Goal: Task Accomplishment & Management: Complete application form

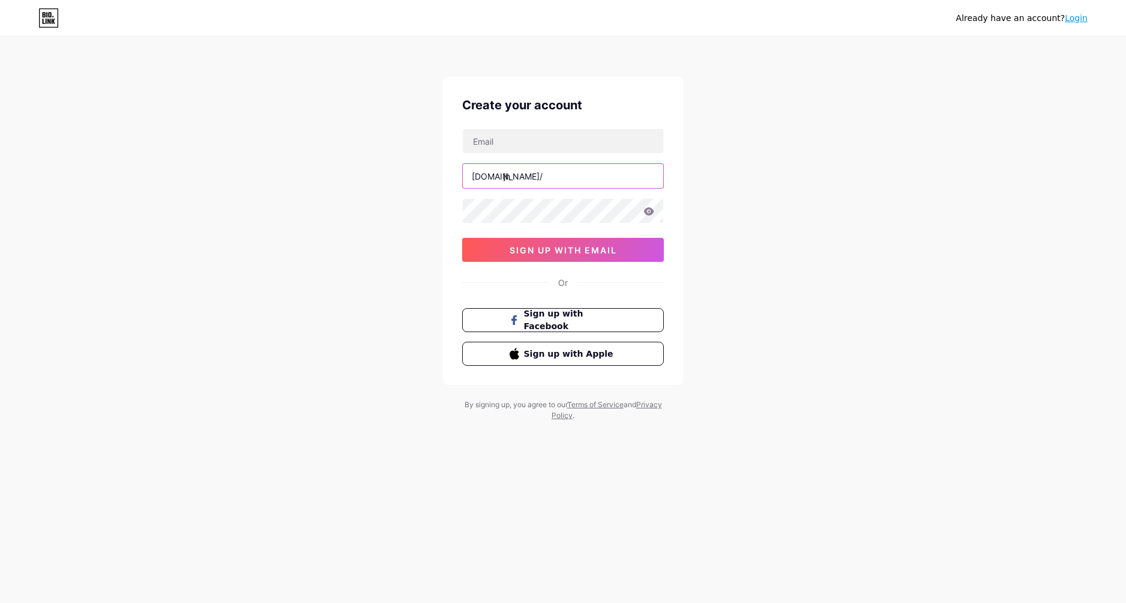
click at [523, 176] on input "jh" at bounding box center [563, 176] width 201 height 24
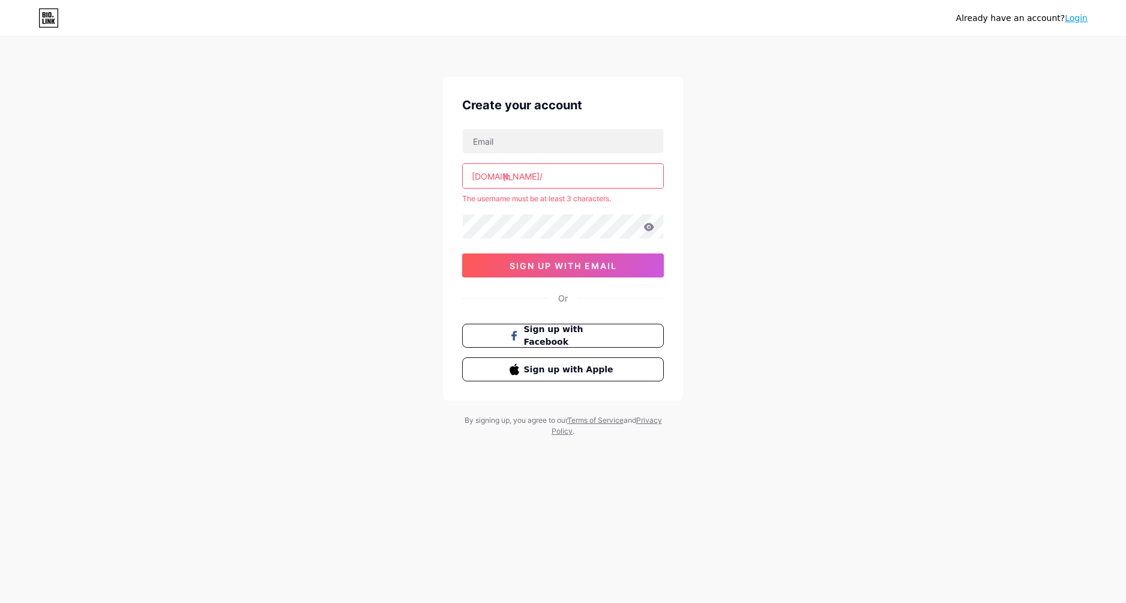
type input "j"
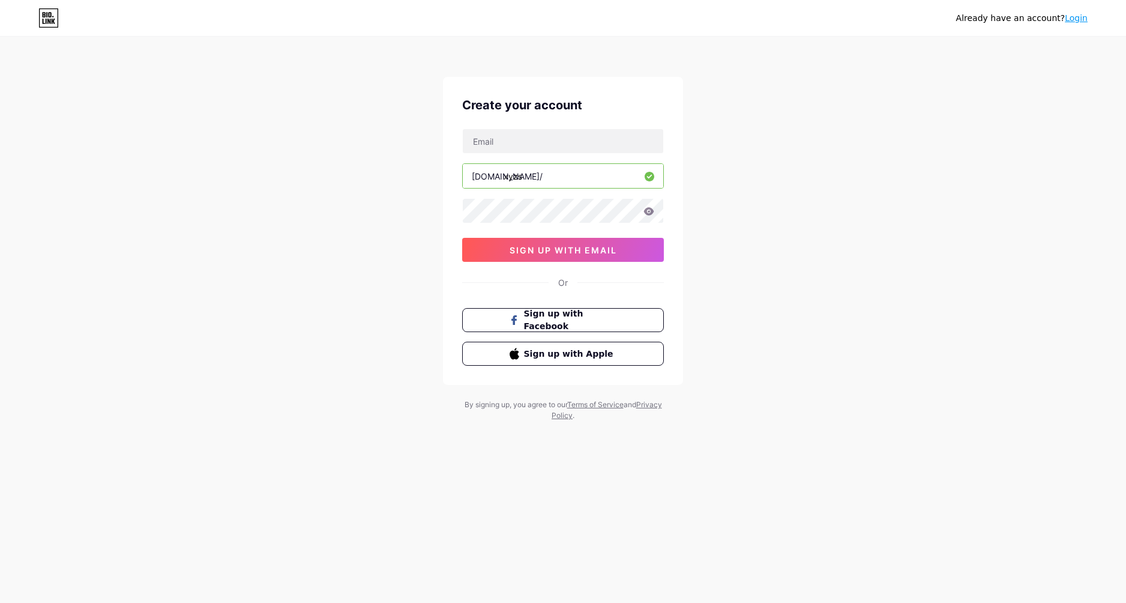
drag, startPoint x: 450, startPoint y: 184, endPoint x: 371, endPoint y: 194, distance: 79.3
click at [371, 194] on div "Already have an account? Login Create your account [DOMAIN_NAME]/ xyzs sign up …" at bounding box center [563, 229] width 1126 height 459
click at [694, 211] on div "Already have an account? Login Create your account [DOMAIN_NAME]/ xyzs sign up …" at bounding box center [563, 229] width 1126 height 459
click at [558, 177] on input "xyzs" at bounding box center [563, 176] width 201 height 24
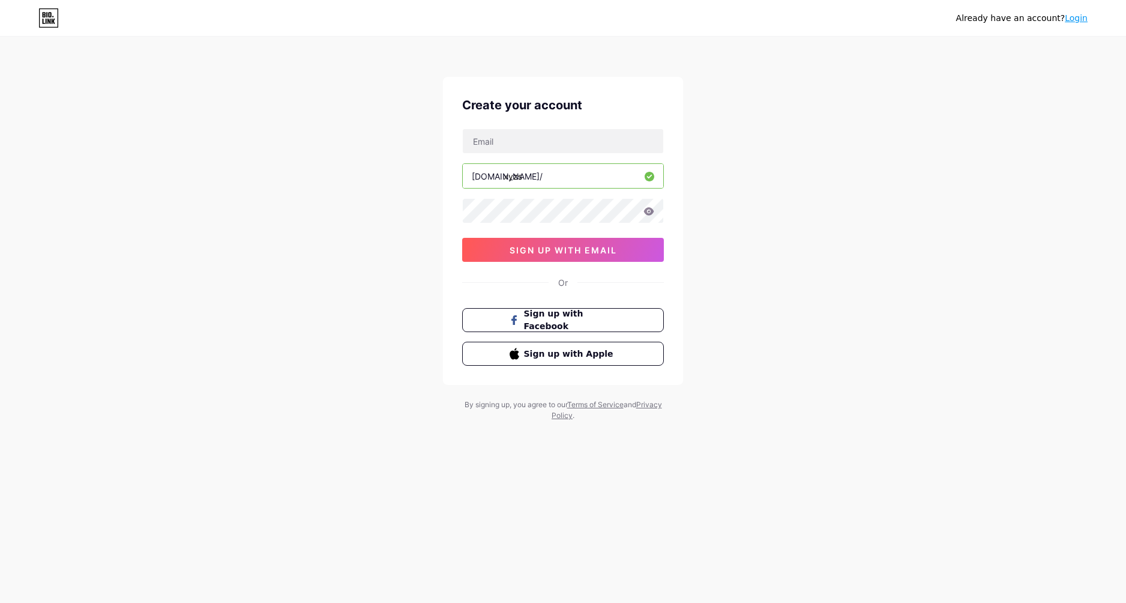
click at [558, 177] on input "xyzs" at bounding box center [563, 176] width 201 height 24
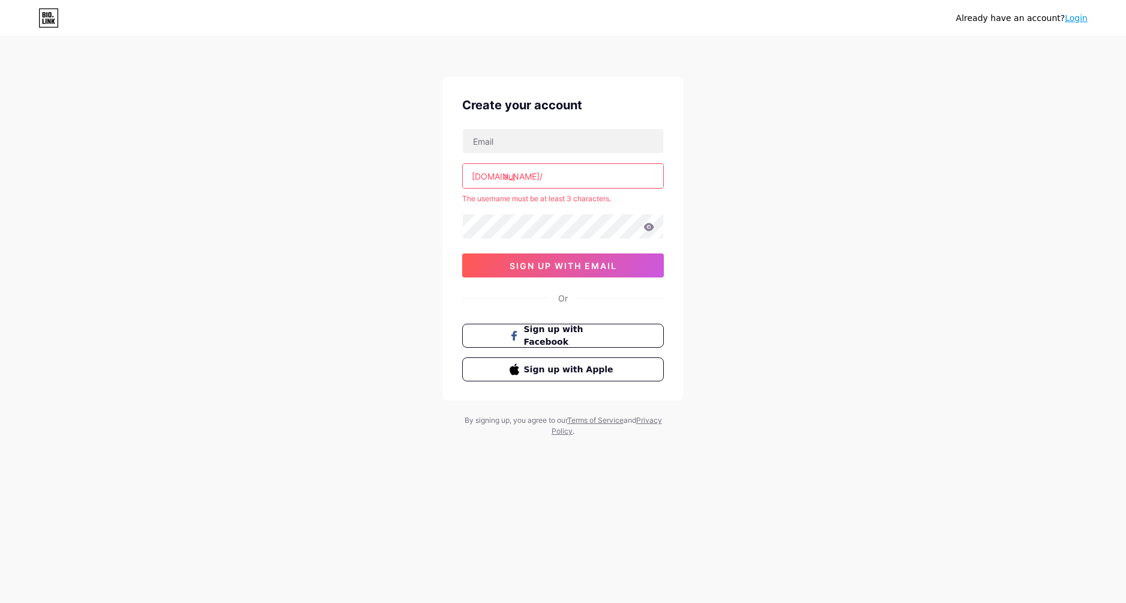
type input "aujh"
click at [759, 167] on div "Already have an account? Login Create your account [DOMAIN_NAME]/ dach The user…" at bounding box center [563, 237] width 1126 height 475
click at [587, 178] on input "dach" at bounding box center [563, 176] width 201 height 24
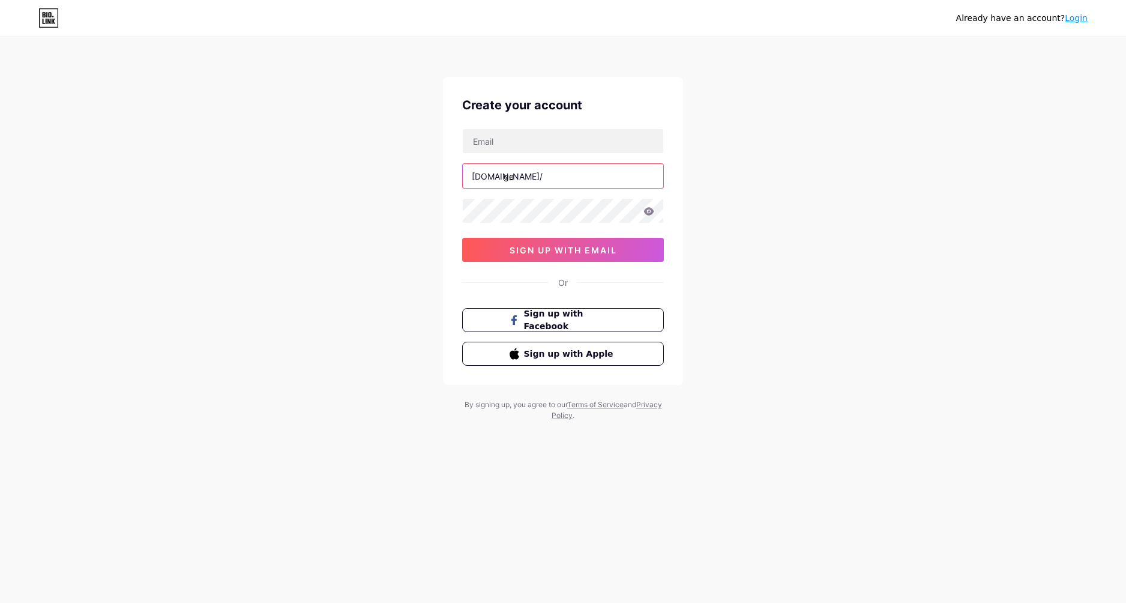
type input "ger"
type input "[GEOGRAPHIC_DATA]"
click at [535, 149] on input "text" at bounding box center [563, 141] width 201 height 24
type input "[DOMAIN_NAME][EMAIL_ADDRESS][DOMAIN_NAME]"
click at [652, 211] on icon at bounding box center [649, 211] width 10 height 8
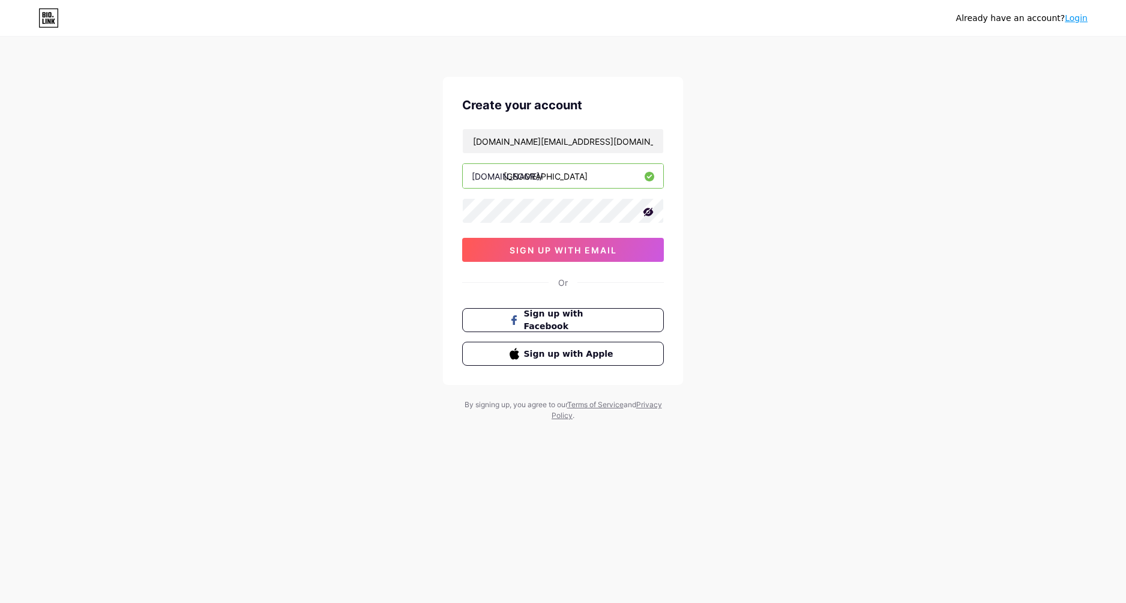
click at [715, 213] on div "Already have an account? Login Create your account [DOMAIN_NAME][EMAIL_ADDRESS]…" at bounding box center [563, 229] width 1126 height 459
click at [672, 228] on div "Create your account [DOMAIN_NAME][EMAIL_ADDRESS][DOMAIN_NAME] [DOMAIN_NAME]/ [G…" at bounding box center [563, 231] width 240 height 308
click at [571, 253] on span "sign up with email" at bounding box center [563, 250] width 107 height 10
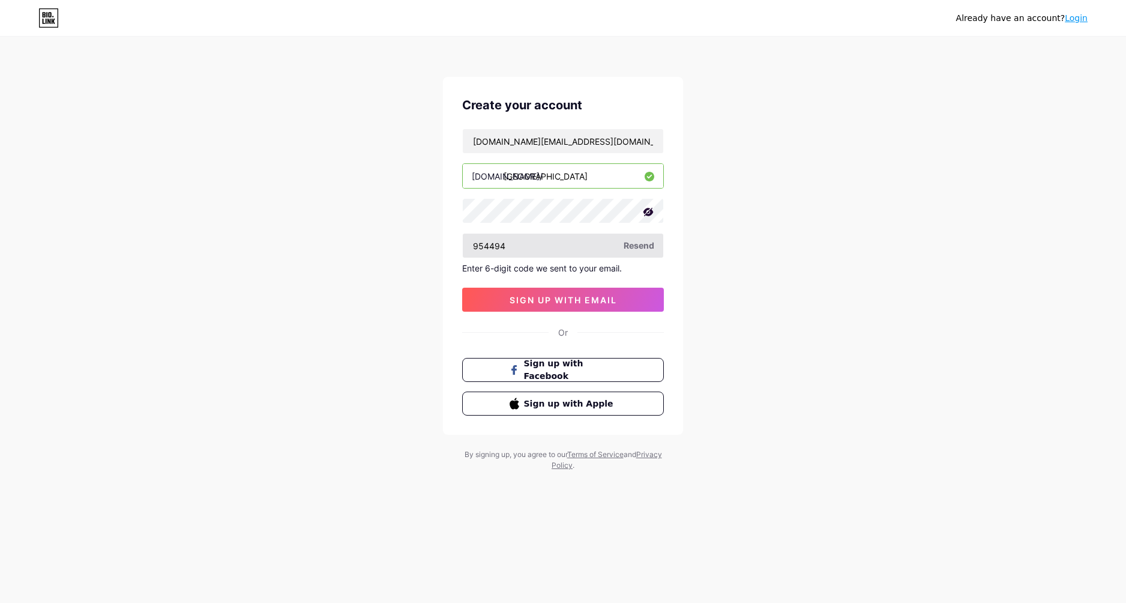
type input "954494"
click at [567, 295] on span "sign up with email" at bounding box center [563, 300] width 107 height 10
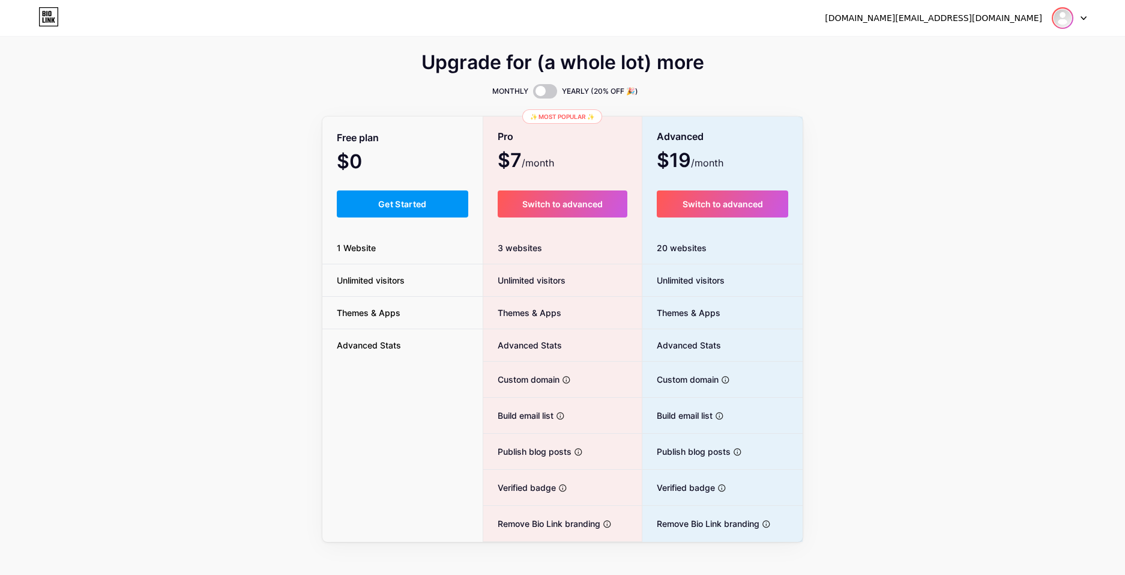
drag, startPoint x: 1102, startPoint y: 81, endPoint x: 1072, endPoint y: 23, distance: 64.7
click at [1102, 81] on div "Upgrade for (a whole lot) more MONTHLY YEARLY (20% OFF 🎉) Free plan $0 /month G…" at bounding box center [562, 298] width 1125 height 486
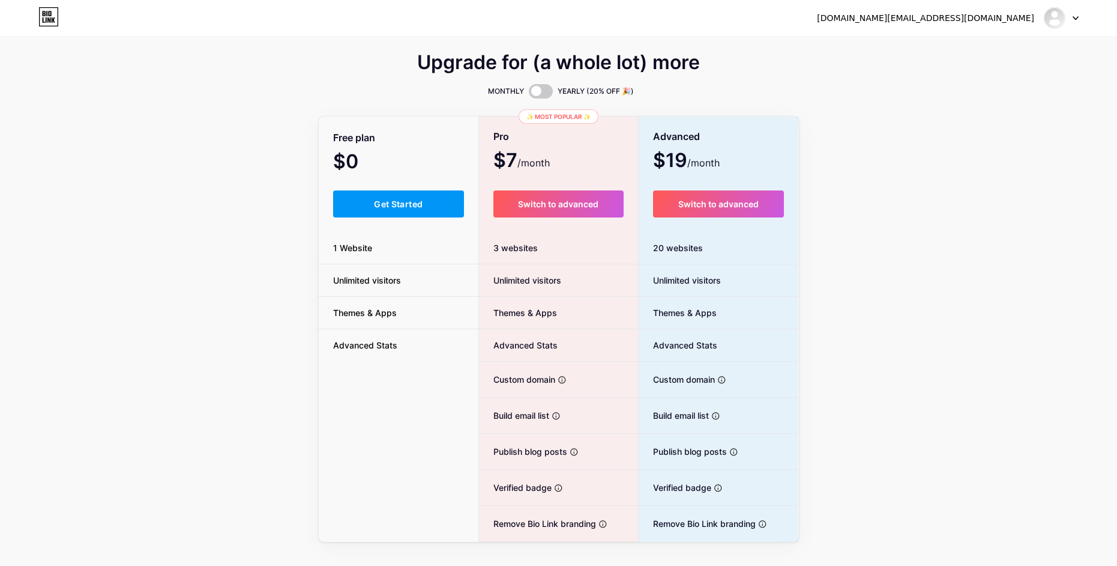
click at [971, 167] on div "Upgrade for (a whole lot) more MONTHLY YEARLY (20% OFF 🎉) Free plan $0 /month G…" at bounding box center [558, 298] width 1117 height 486
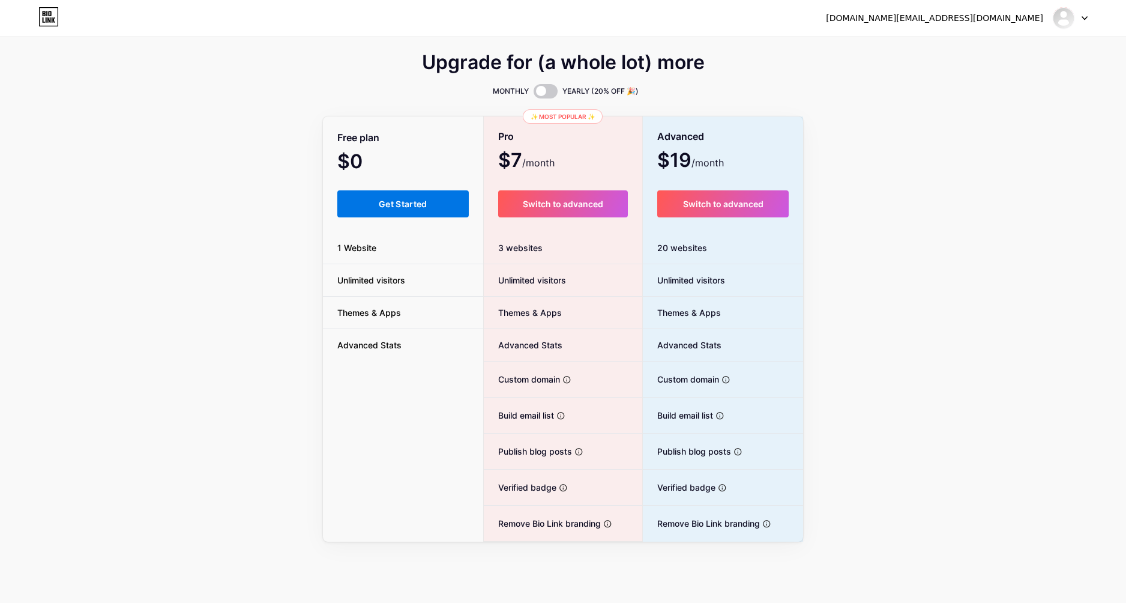
click at [392, 195] on button "Get Started" at bounding box center [402, 203] width 131 height 27
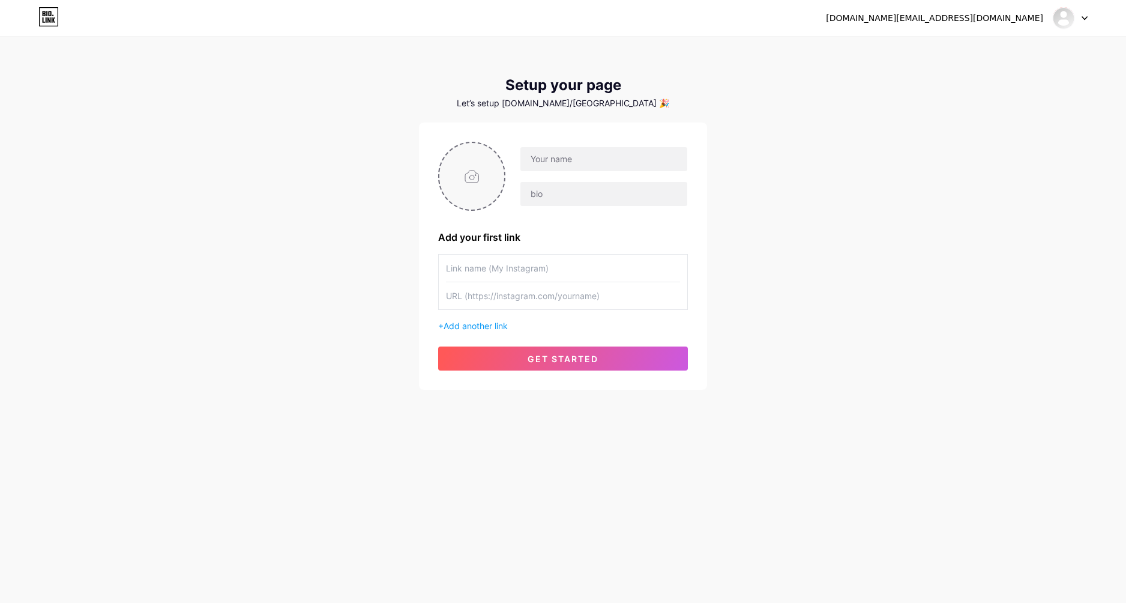
click at [481, 173] on input "file" at bounding box center [471, 176] width 65 height 67
type input "C:\fakepath\6cca771b-0f1e-44d8-86d5-7d3aa6561e78-1753468027446-thumbnailM.png"
click at [600, 149] on input "text" at bounding box center [603, 159] width 167 height 24
type input "Garmin"
click at [615, 198] on input "text" at bounding box center [603, 194] width 167 height 24
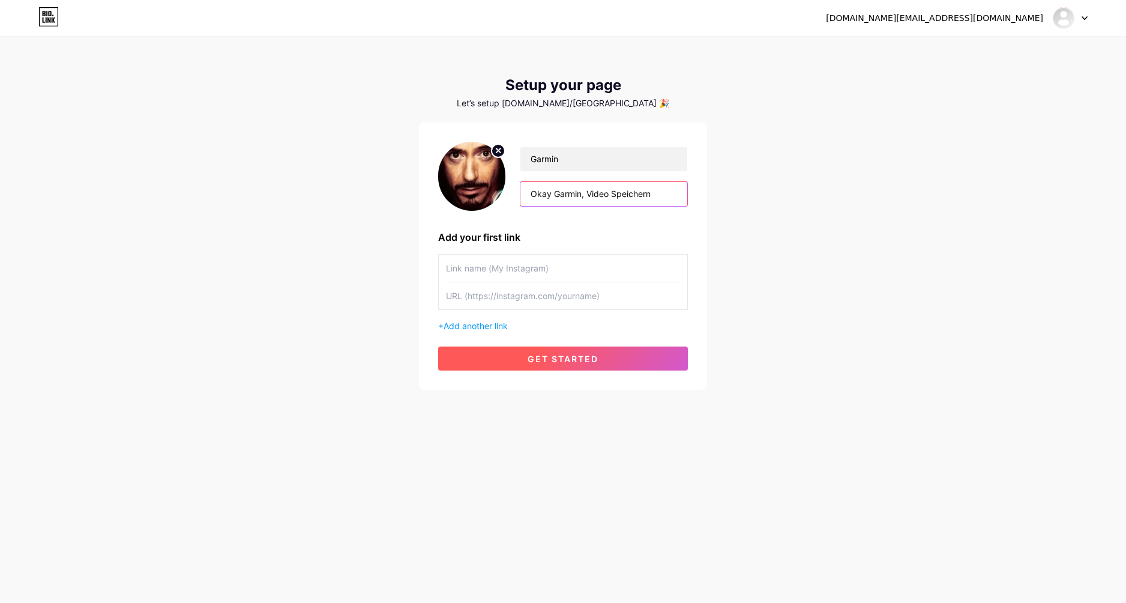
type input "Okay Garmin, Video Speichern"
click at [546, 352] on button "get started" at bounding box center [563, 358] width 250 height 24
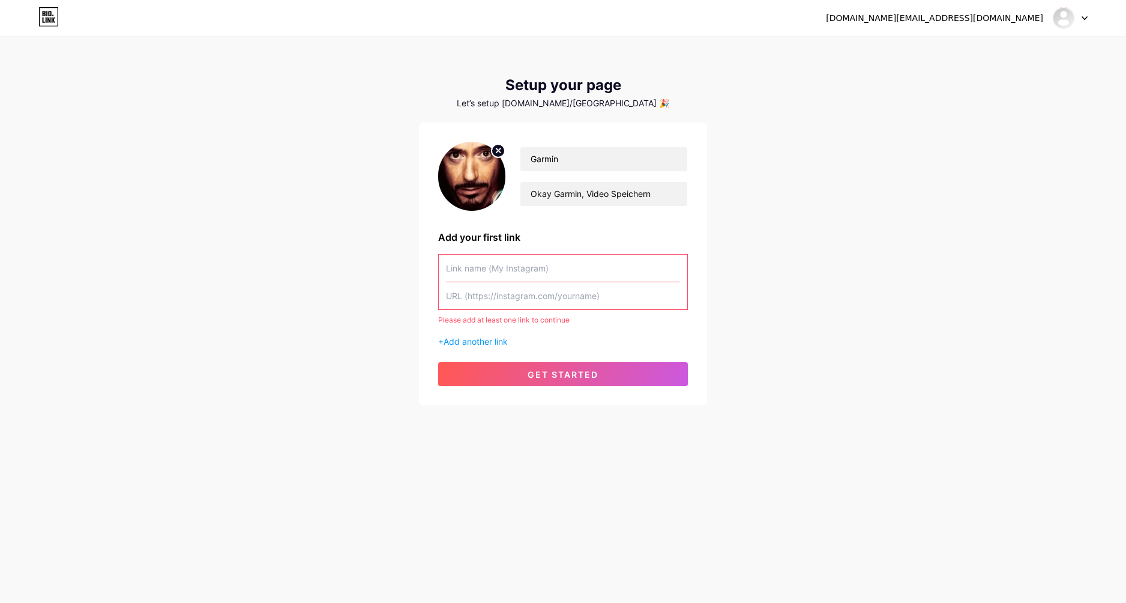
click at [525, 274] on input "text" at bounding box center [563, 268] width 234 height 27
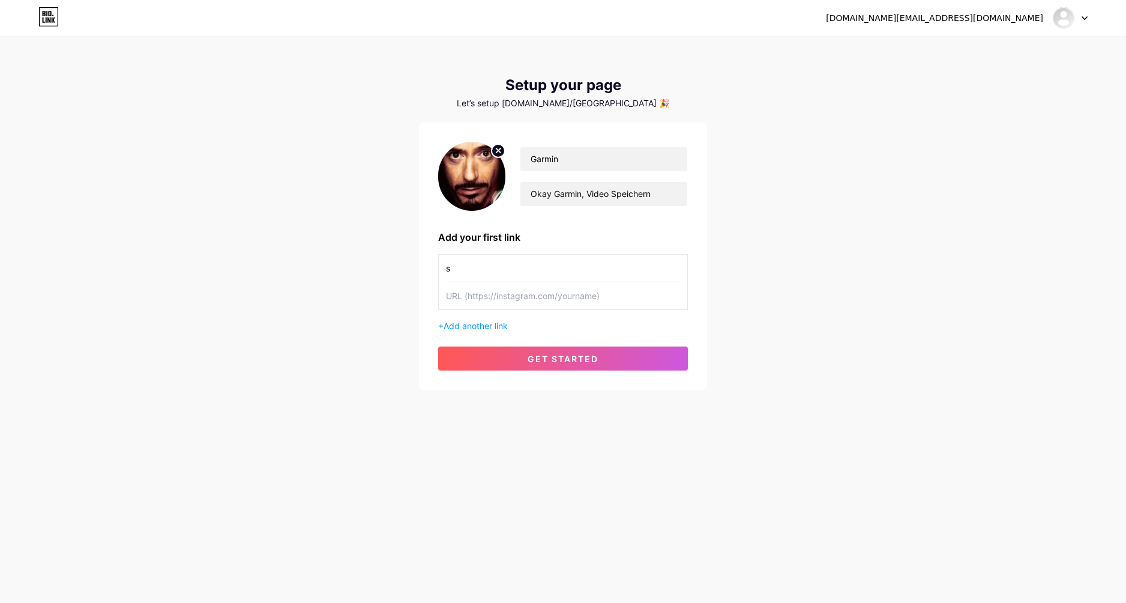
click at [536, 294] on input "text" at bounding box center [563, 295] width 234 height 27
drag, startPoint x: 516, startPoint y: 271, endPoint x: 412, endPoint y: 281, distance: 103.7
click at [412, 281] on div "[DOMAIN_NAME][EMAIL_ADDRESS][DOMAIN_NAME] Dashboard Logout Setup your page Let’…" at bounding box center [563, 214] width 1126 height 428
type input "sex"
click at [492, 288] on input "text" at bounding box center [563, 295] width 234 height 27
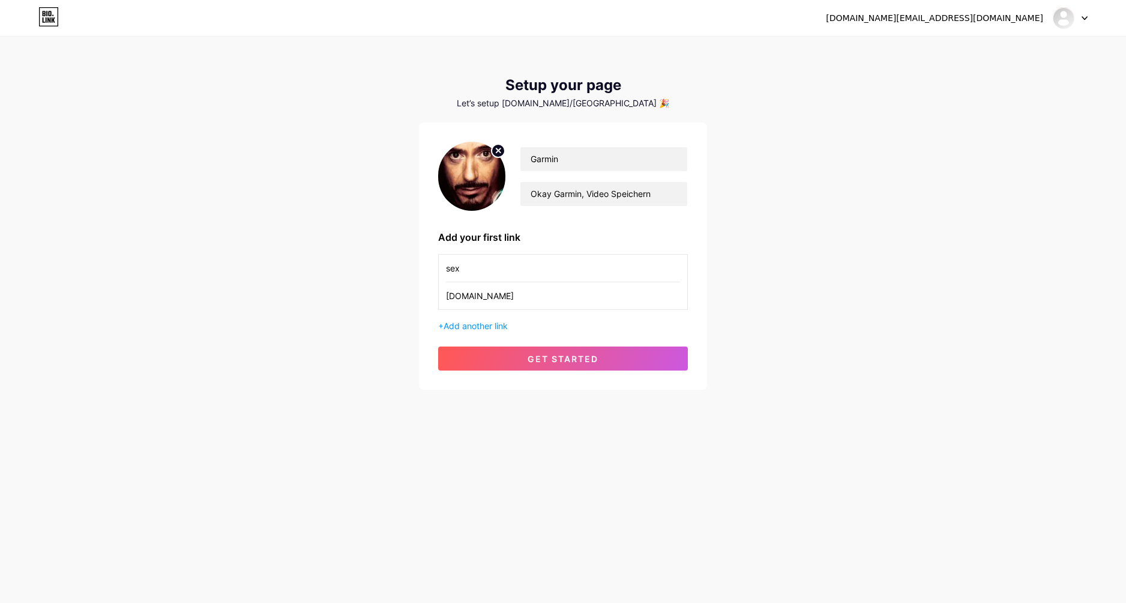
type input "[DOMAIN_NAME]"
click at [528, 364] on button "get started" at bounding box center [563, 358] width 250 height 24
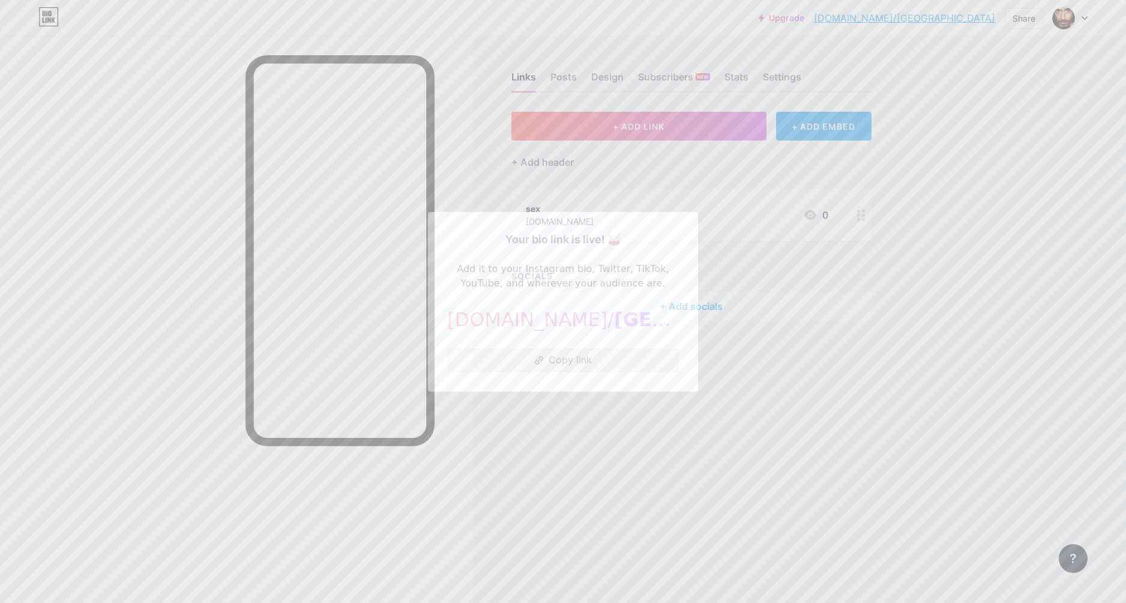
click at [558, 353] on button "Copy link" at bounding box center [563, 360] width 232 height 24
